Goal: Transaction & Acquisition: Purchase product/service

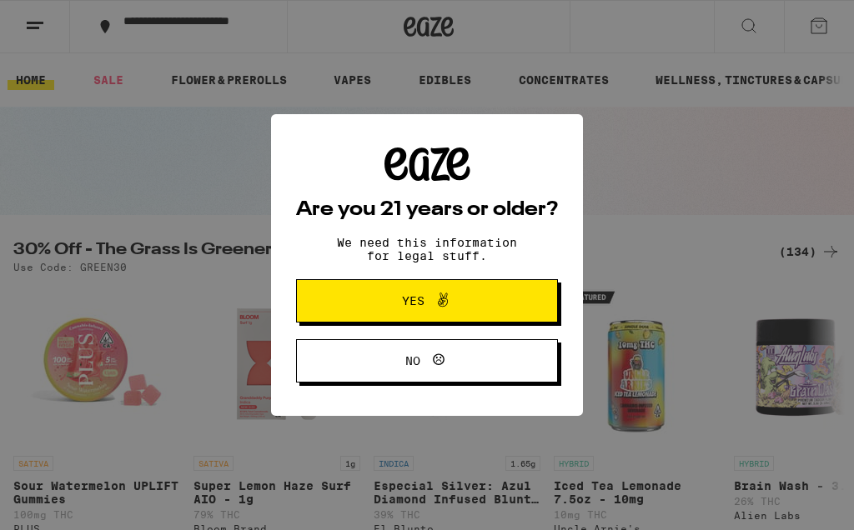
click at [547, 302] on button "Yes" at bounding box center [427, 300] width 262 height 43
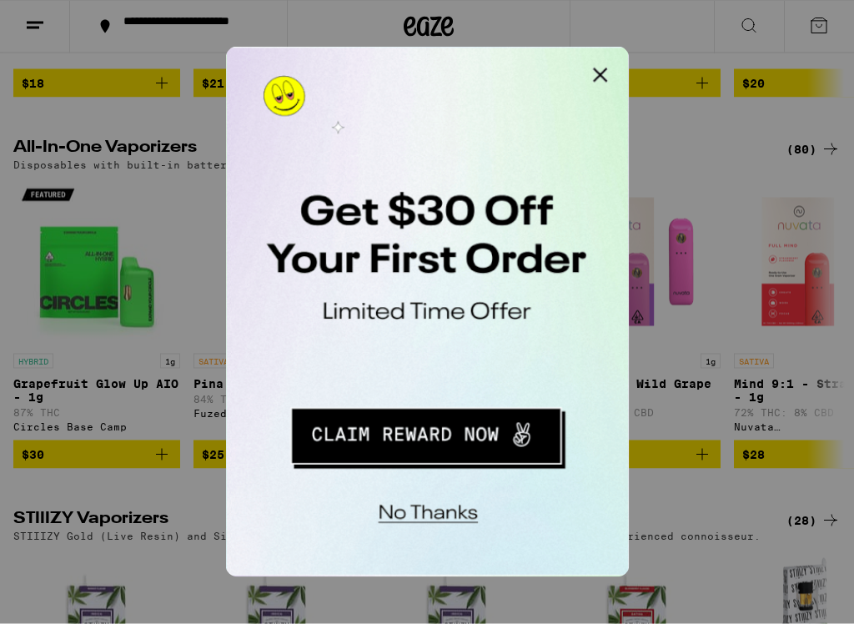
scroll to position [2503, 0]
click at [402, 269] on button "Redirect to URL" at bounding box center [340, 270] width 207 height 43
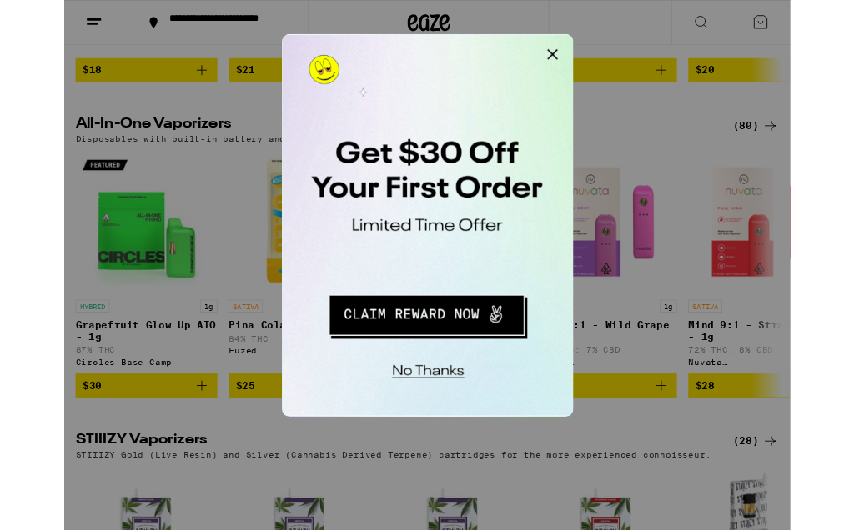
scroll to position [2550, 0]
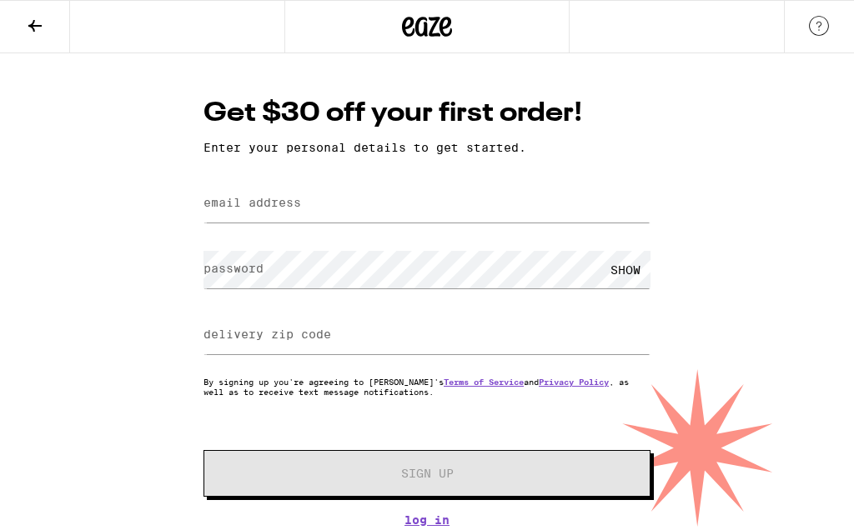
click at [209, 177] on div "Get $30 off your first order! Enter your personal details to get started. email…" at bounding box center [427, 311] width 480 height 432
click at [223, 209] on label "email address" at bounding box center [252, 202] width 98 height 13
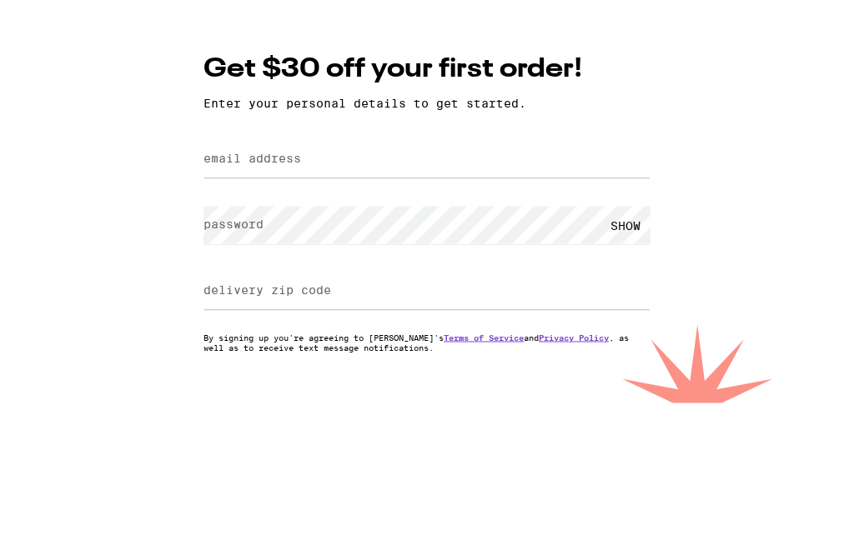
click at [220, 95] on div "Get $30 off your first order! Enter your personal details to get started. email…" at bounding box center [427, 311] width 480 height 432
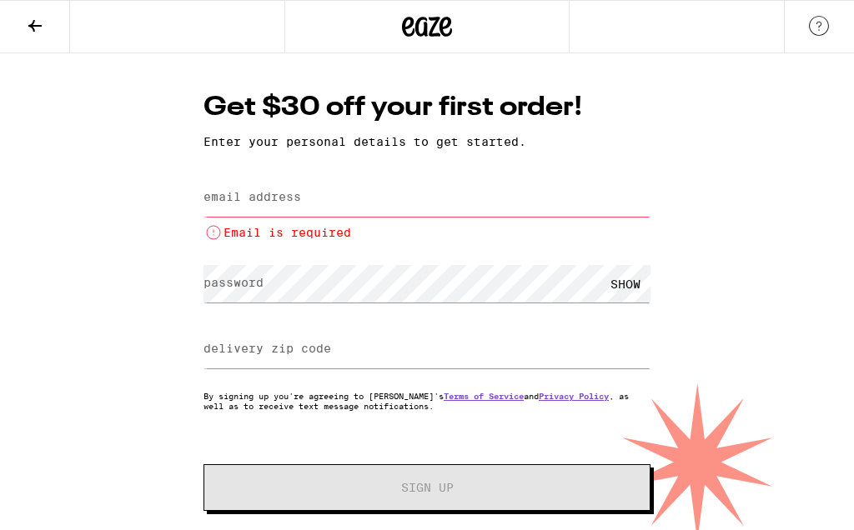
click at [225, 235] on li "Email is required" at bounding box center [426, 233] width 447 height 20
click at [230, 234] on li "Email is required" at bounding box center [426, 233] width 447 height 20
click at [199, 226] on div "Get $30 off your first order! Enter your personal details to get started. email…" at bounding box center [427, 315] width 480 height 452
click at [356, 217] on input "email address" at bounding box center [426, 198] width 447 height 38
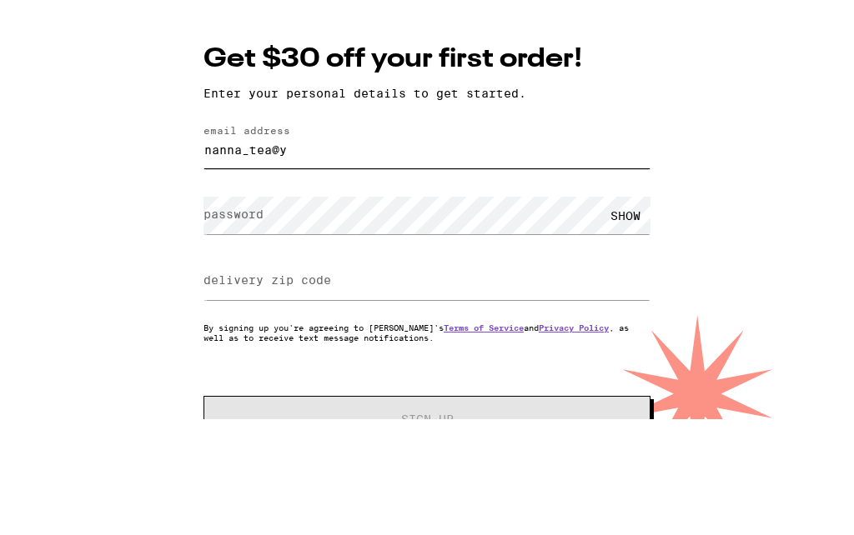
scroll to position [1, 0]
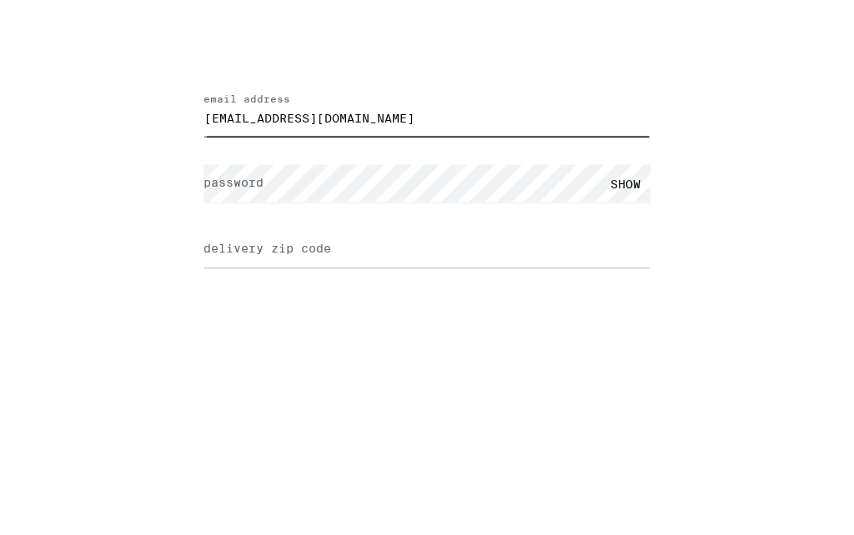
type input "nanna_tea@yahoo.com"
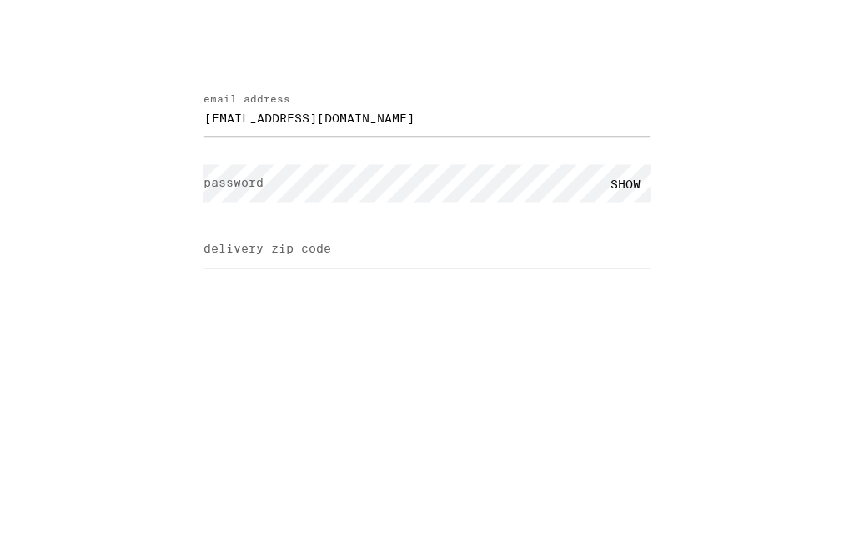
scroll to position [6, 0]
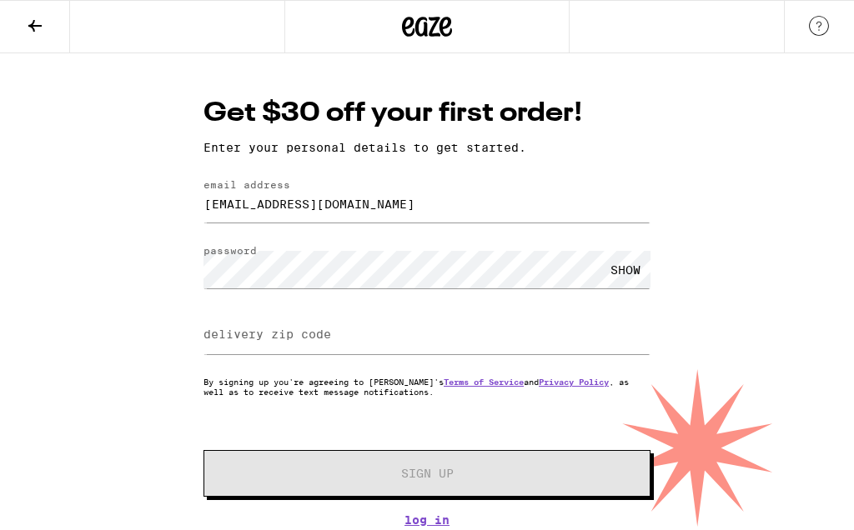
click at [209, 331] on label "delivery zip code" at bounding box center [267, 334] width 128 height 13
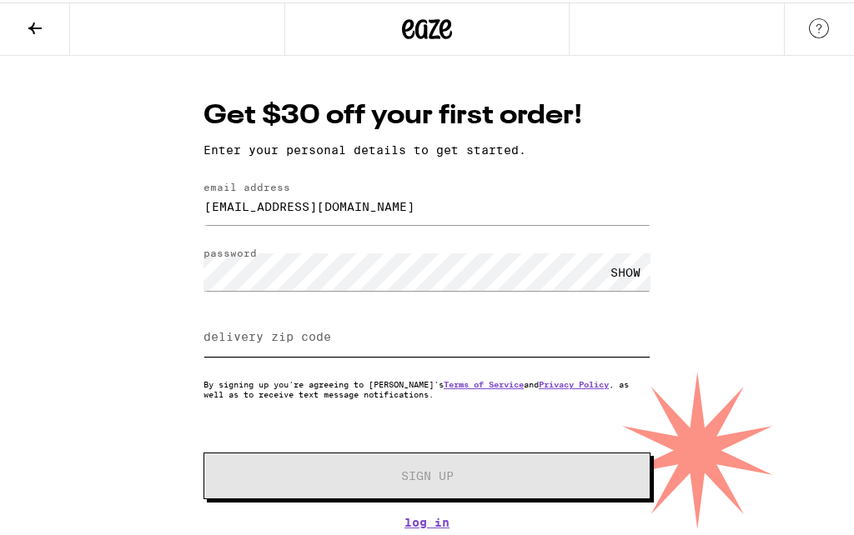
scroll to position [1, 0]
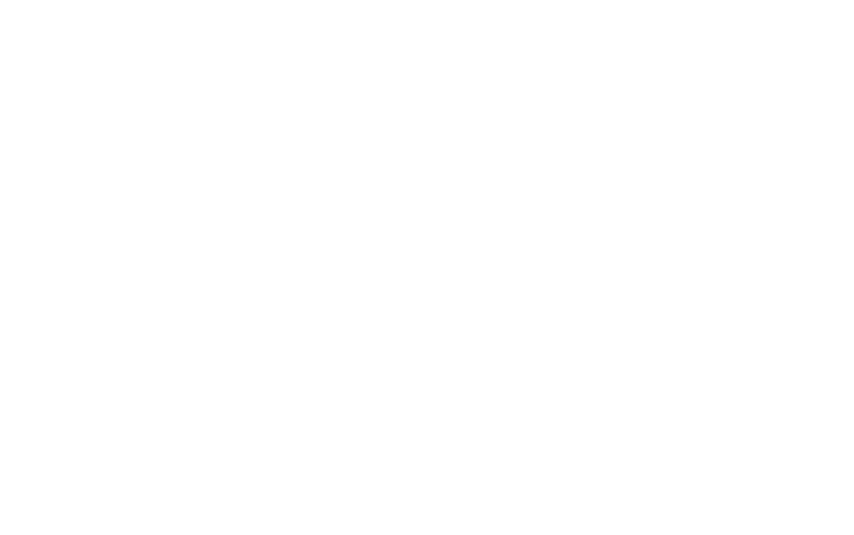
type input "87124"
click at [600, 449] on button "Sign Up" at bounding box center [426, 472] width 447 height 47
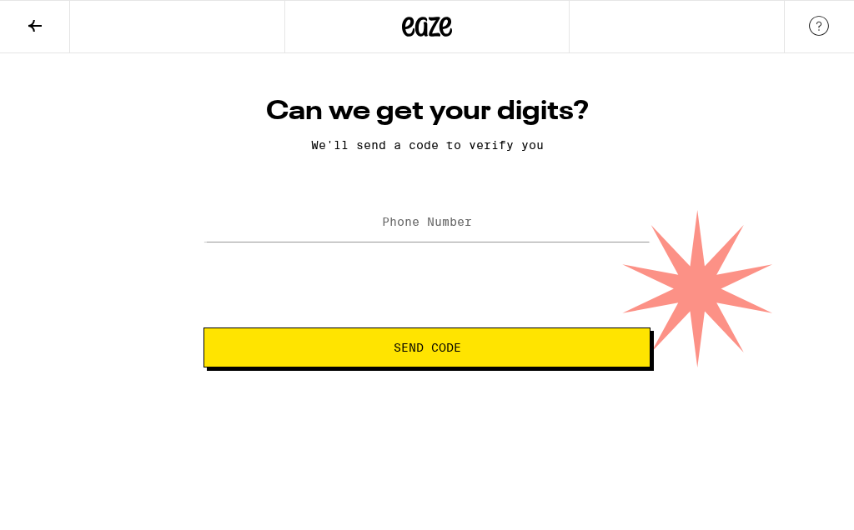
click at [628, 344] on span "Send Code" at bounding box center [427, 348] width 419 height 12
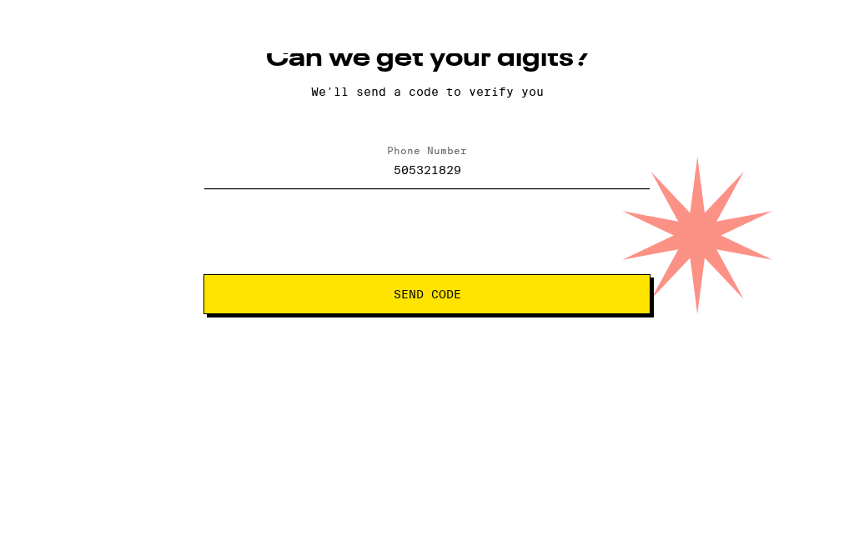
type input "(505) 321-8295"
click at [427, 328] on button "Send Code" at bounding box center [426, 348] width 447 height 40
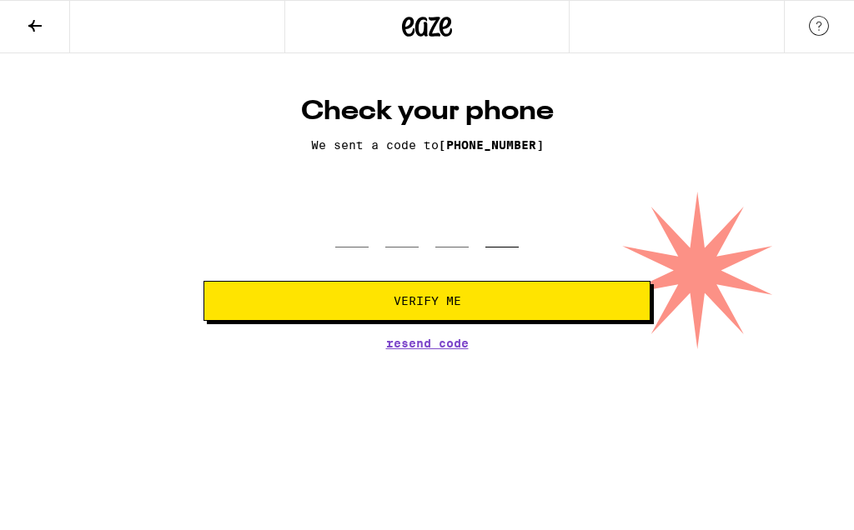
click at [488, 248] on input "tel" at bounding box center [501, 222] width 33 height 49
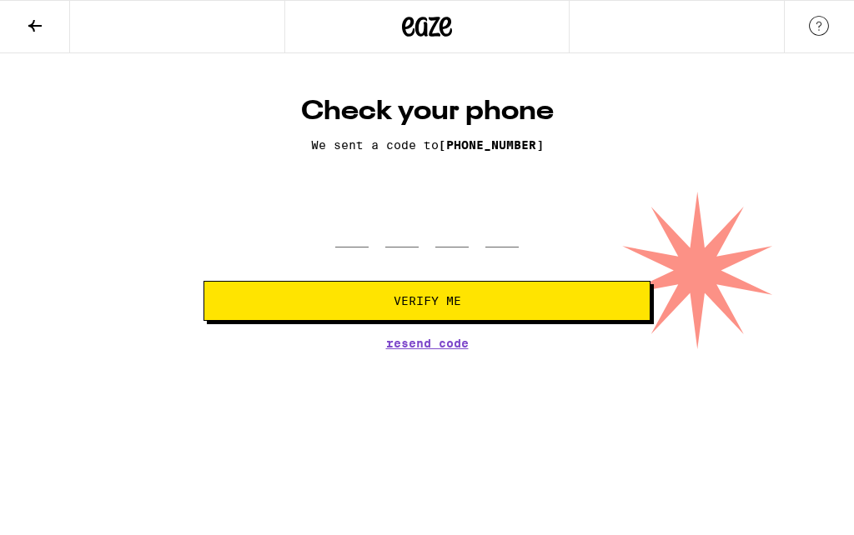
click at [405, 158] on div "Check your phone We sent a code to (505) 321-8295 Verify Me Resend Code" at bounding box center [427, 222] width 480 height 254
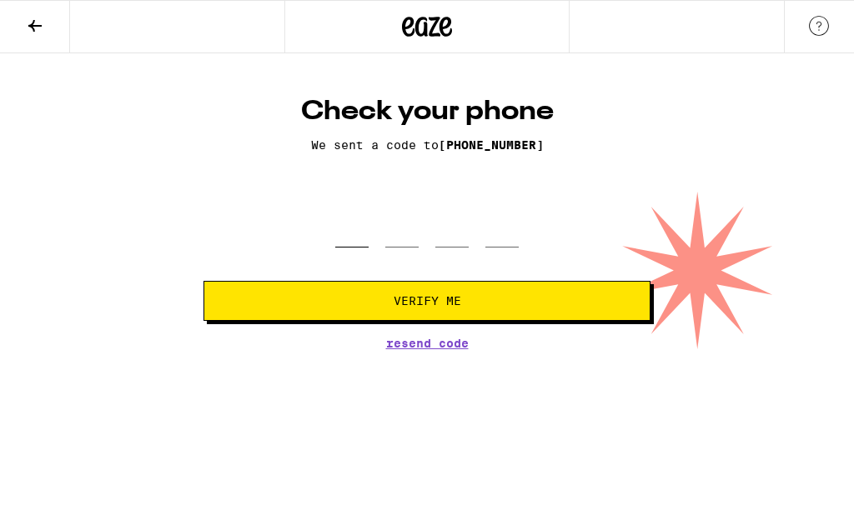
click at [351, 246] on input "tel" at bounding box center [351, 222] width 33 height 49
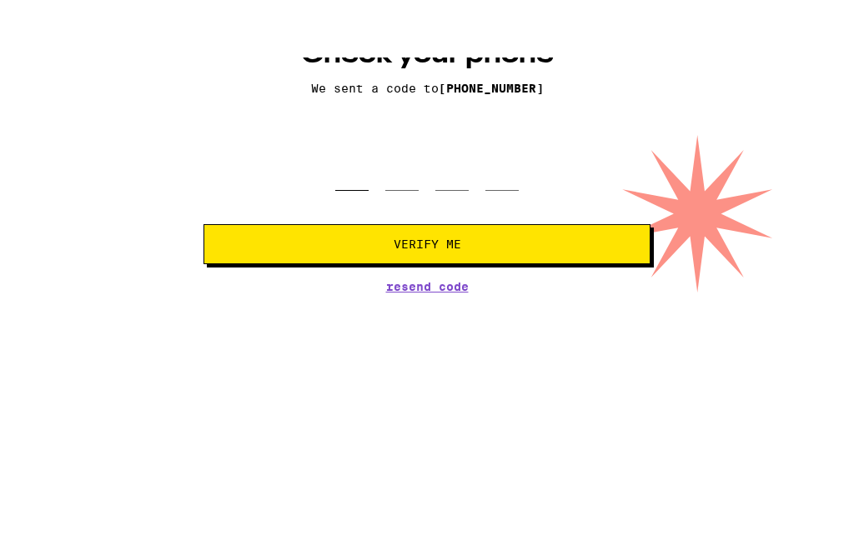
type input "8"
type input "3"
type input "5"
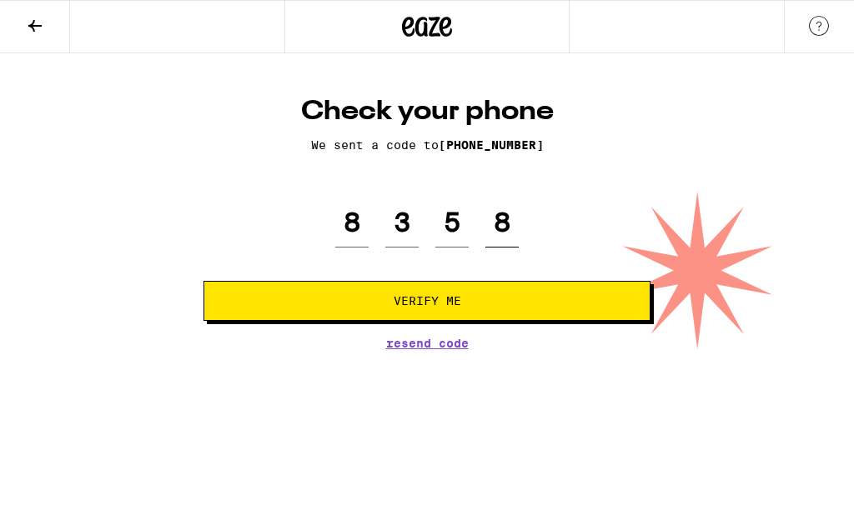
type input "8"
click at [590, 321] on button "Verify Me" at bounding box center [426, 301] width 447 height 40
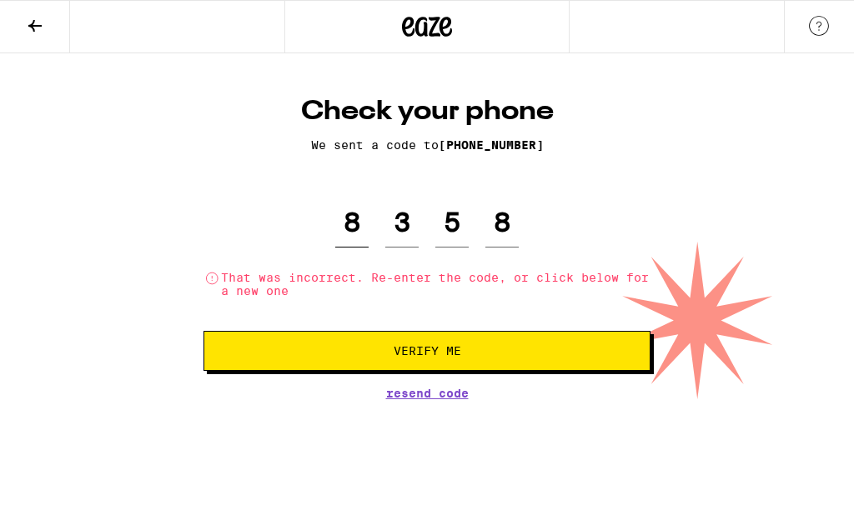
click at [367, 231] on input "8" at bounding box center [351, 222] width 33 height 49
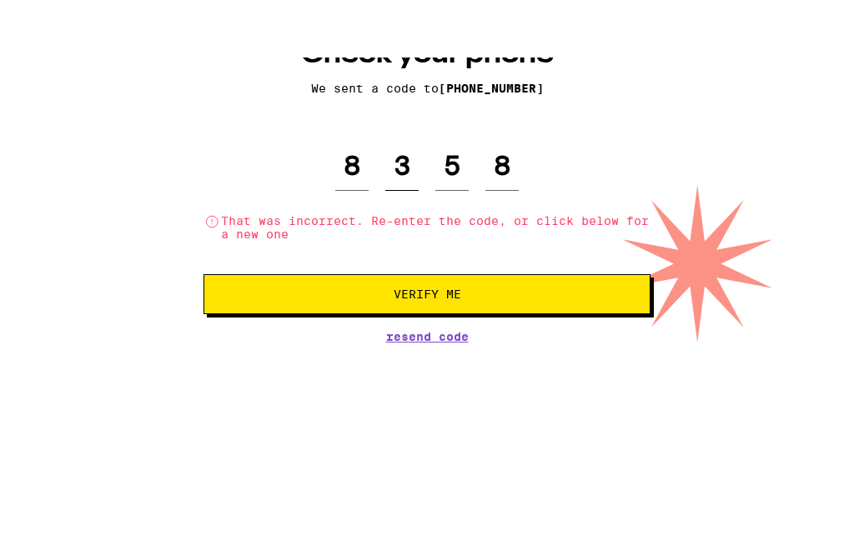
type input "8"
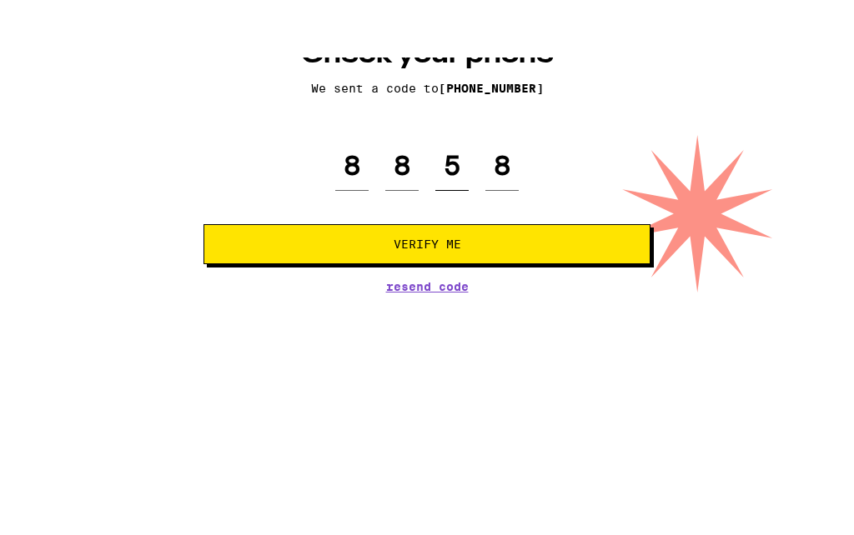
type input "8"
type input "2"
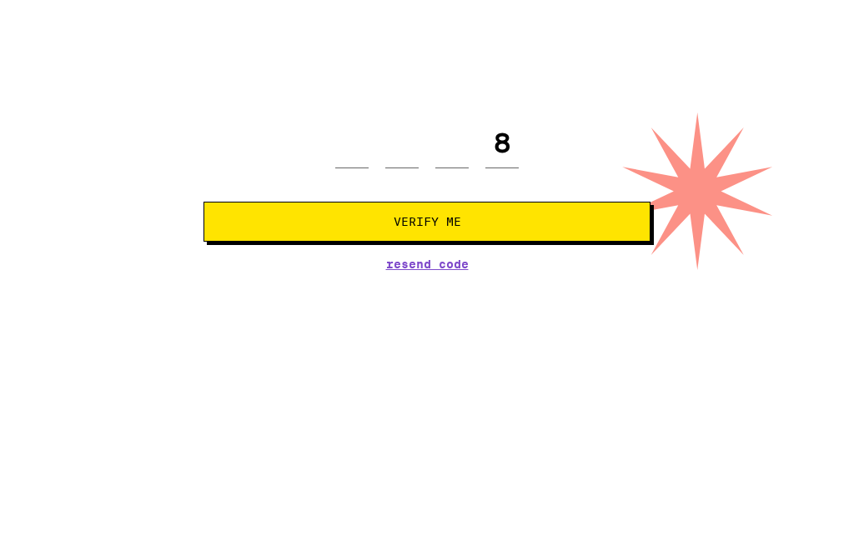
click at [530, 198] on div "8" at bounding box center [426, 222] width 447 height 49
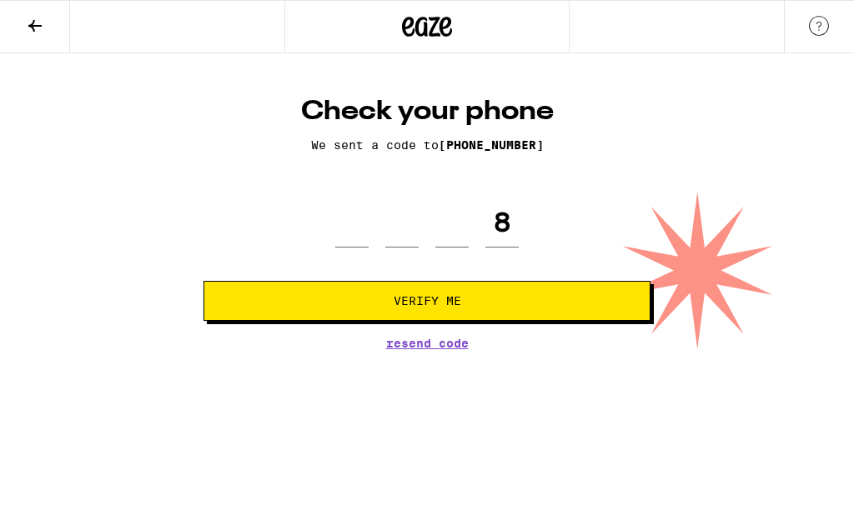
click at [540, 223] on div "8" at bounding box center [426, 222] width 447 height 49
click at [352, 238] on input "tel" at bounding box center [351, 222] width 33 height 49
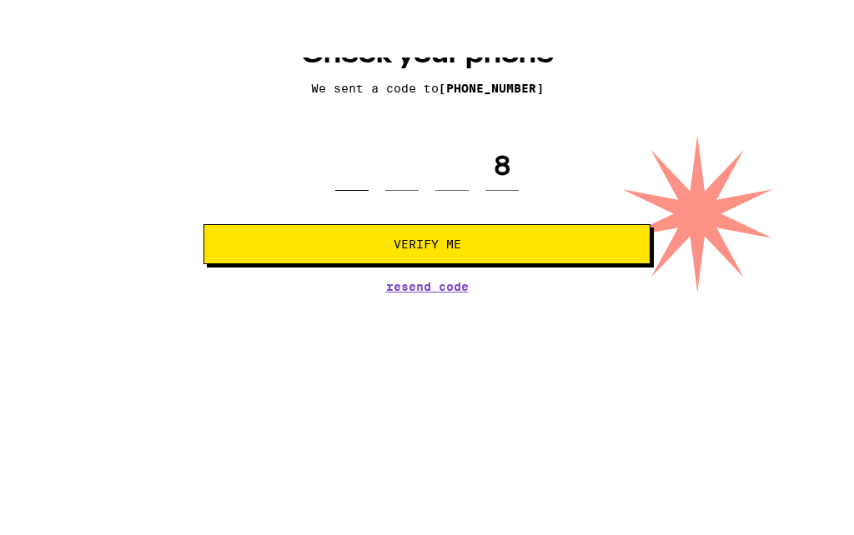
type input "8"
type input "2"
type input "5"
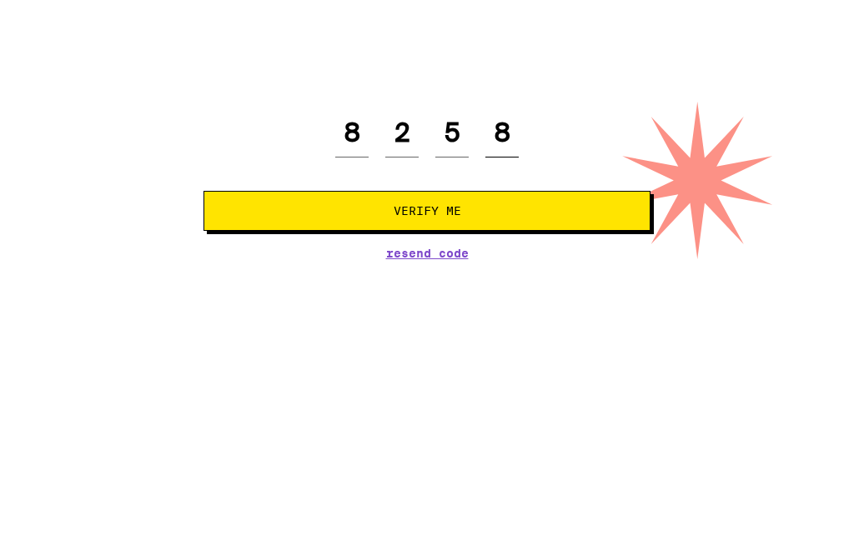
type input "8"
click at [575, 281] on button "Verify Me" at bounding box center [426, 301] width 447 height 40
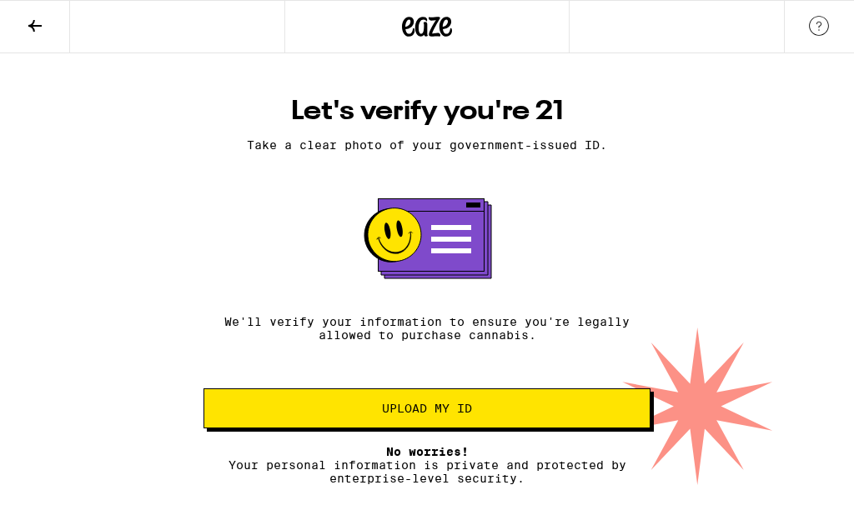
click at [620, 429] on button "Upload my ID" at bounding box center [426, 409] width 447 height 40
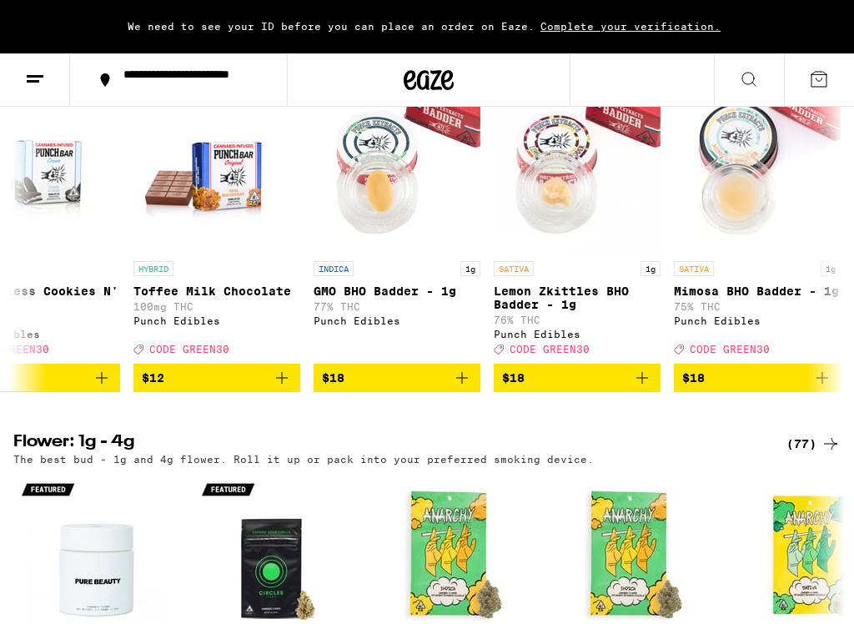
click at [826, 70] on icon at bounding box center [819, 79] width 20 height 20
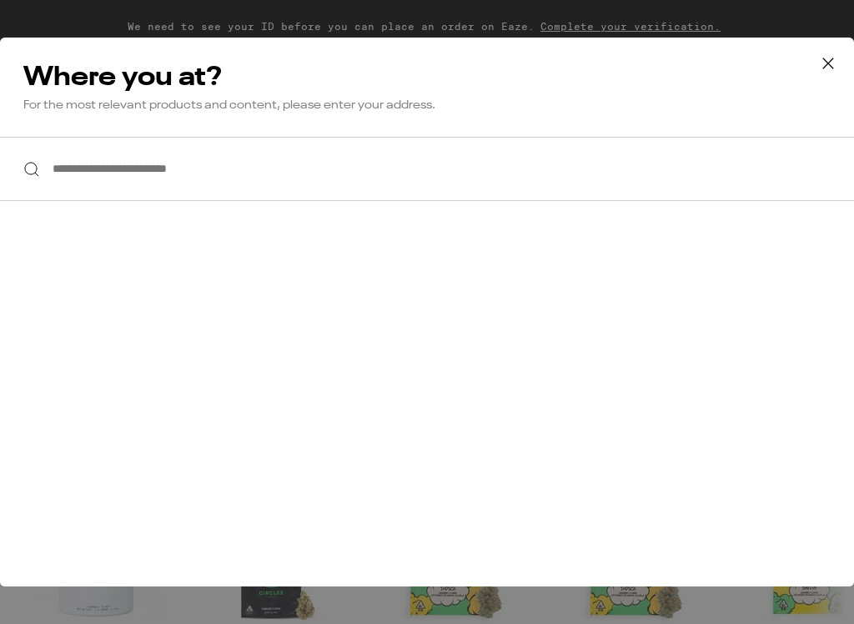
click at [29, 175] on div at bounding box center [427, 169] width 854 height 64
click at [31, 178] on div at bounding box center [427, 169] width 854 height 64
click at [144, 180] on input "**********" at bounding box center [427, 169] width 854 height 64
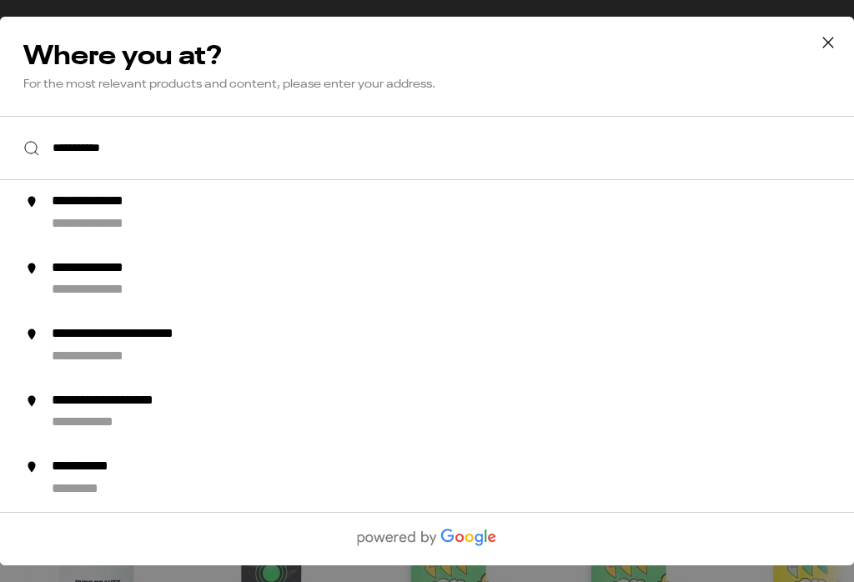
click at [124, 223] on div "**********" at bounding box center [112, 225] width 121 height 18
type input "**********"
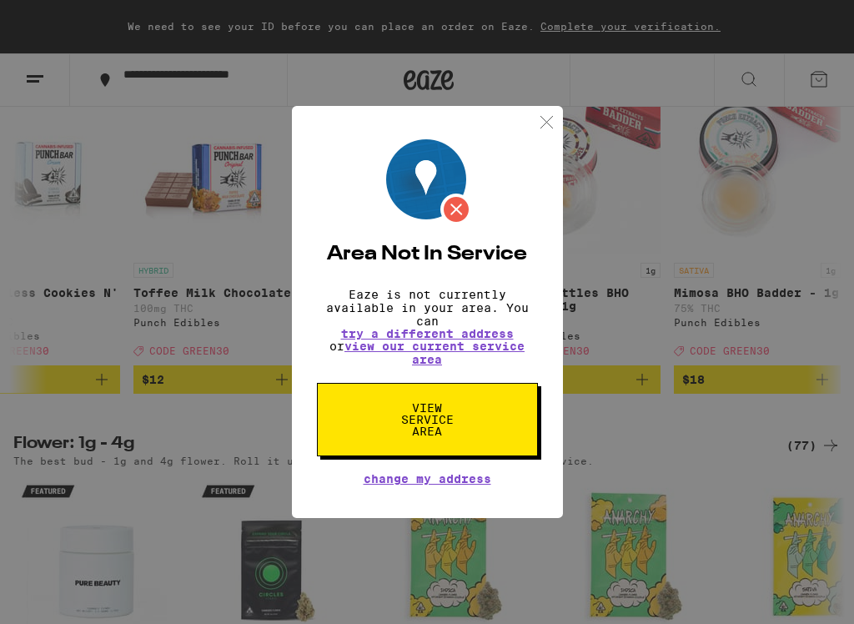
click at [35, 227] on div "Area Not In Service Eaze is not currently available in your area. You can try a…" at bounding box center [427, 312] width 854 height 624
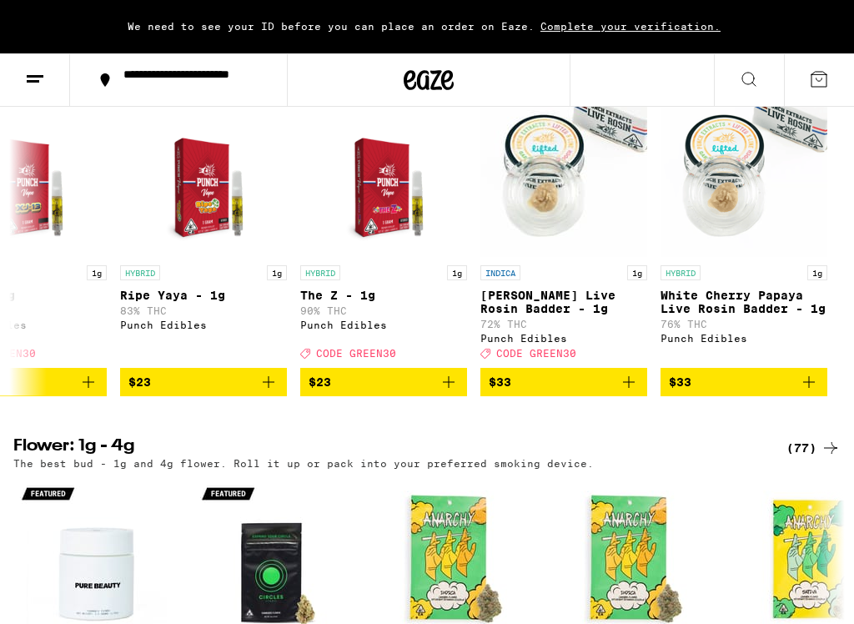
scroll to position [997, 0]
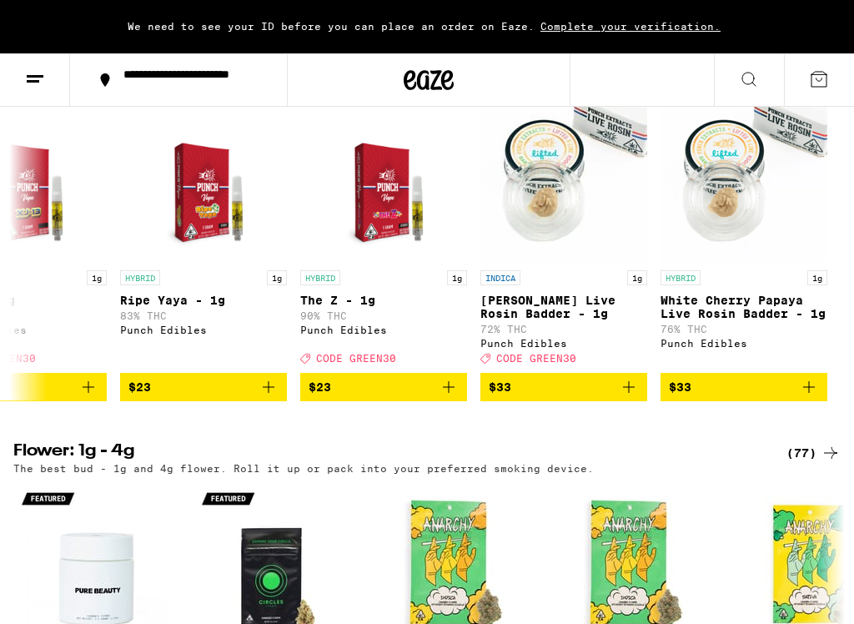
click at [812, 88] on icon at bounding box center [819, 79] width 20 height 20
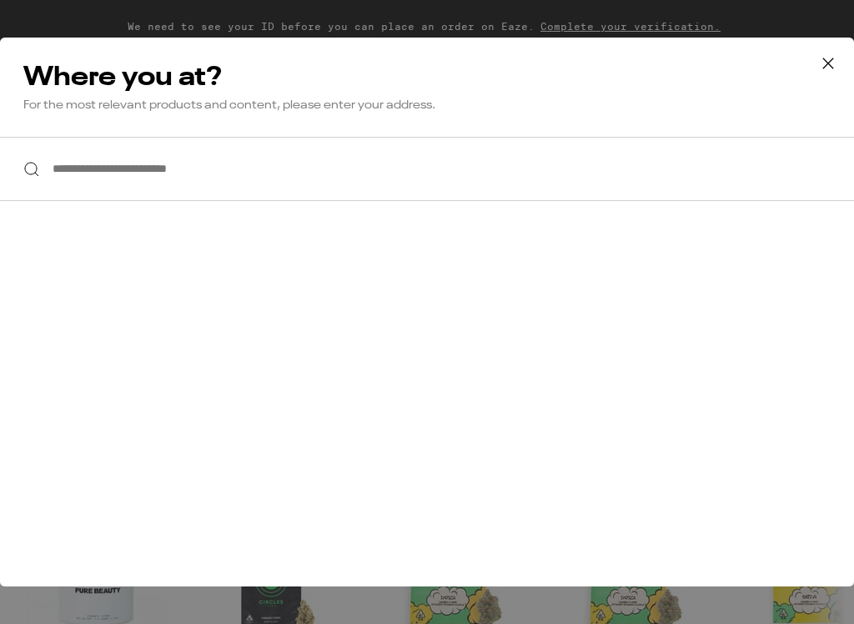
click at [50, 180] on input "**********" at bounding box center [427, 169] width 854 height 64
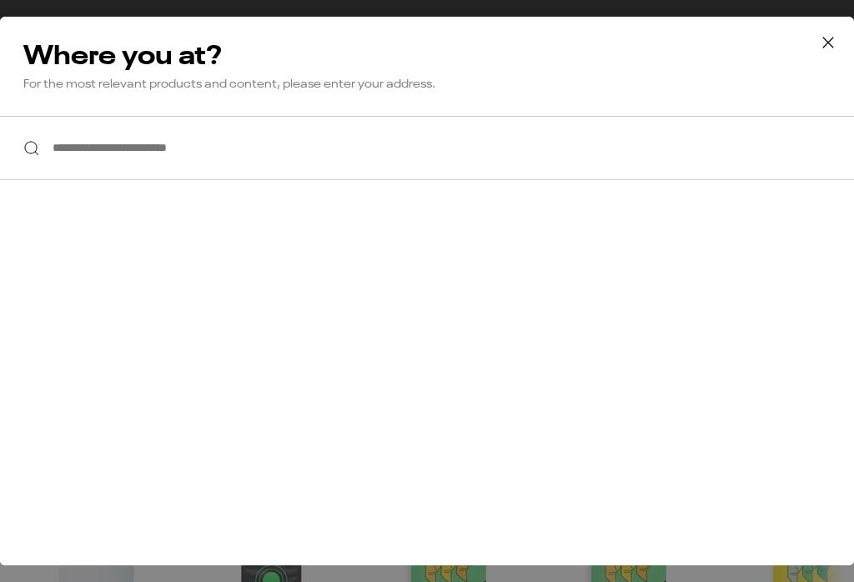
click at [19, 168] on input "**********" at bounding box center [427, 148] width 854 height 64
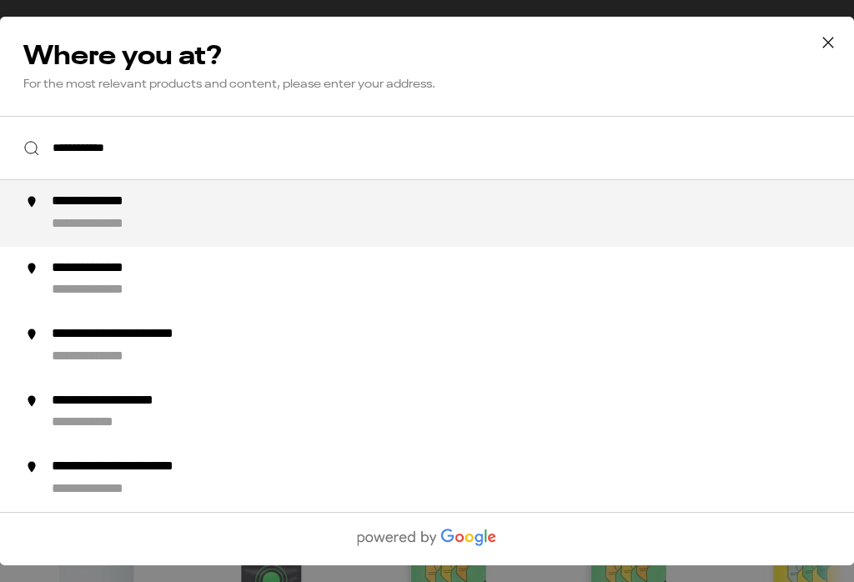
click at [97, 229] on div "**********" at bounding box center [112, 225] width 121 height 18
type input "**********"
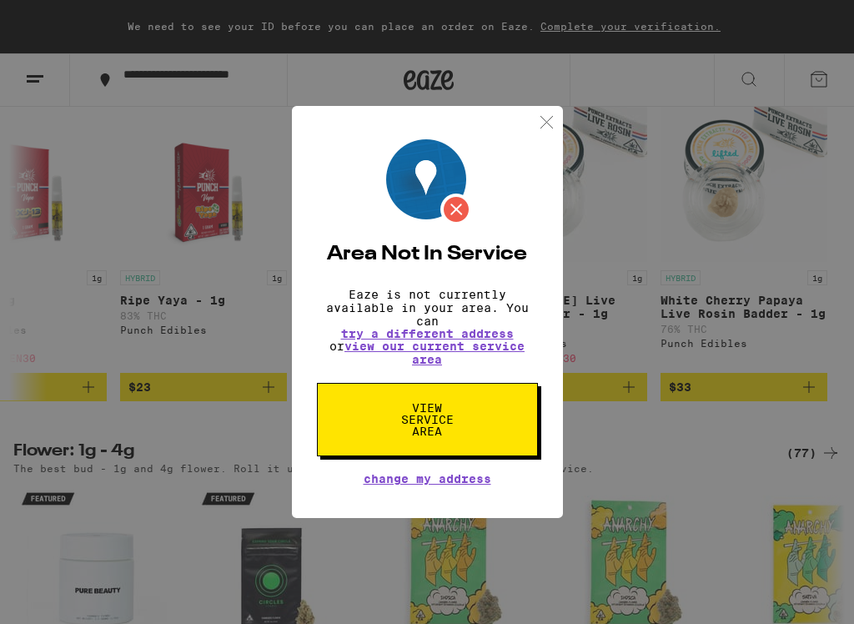
click at [762, 289] on div "Area Not In Service Eaze is not currently available in your area. You can try a…" at bounding box center [427, 312] width 854 height 624
